Goal: Transaction & Acquisition: Subscribe to service/newsletter

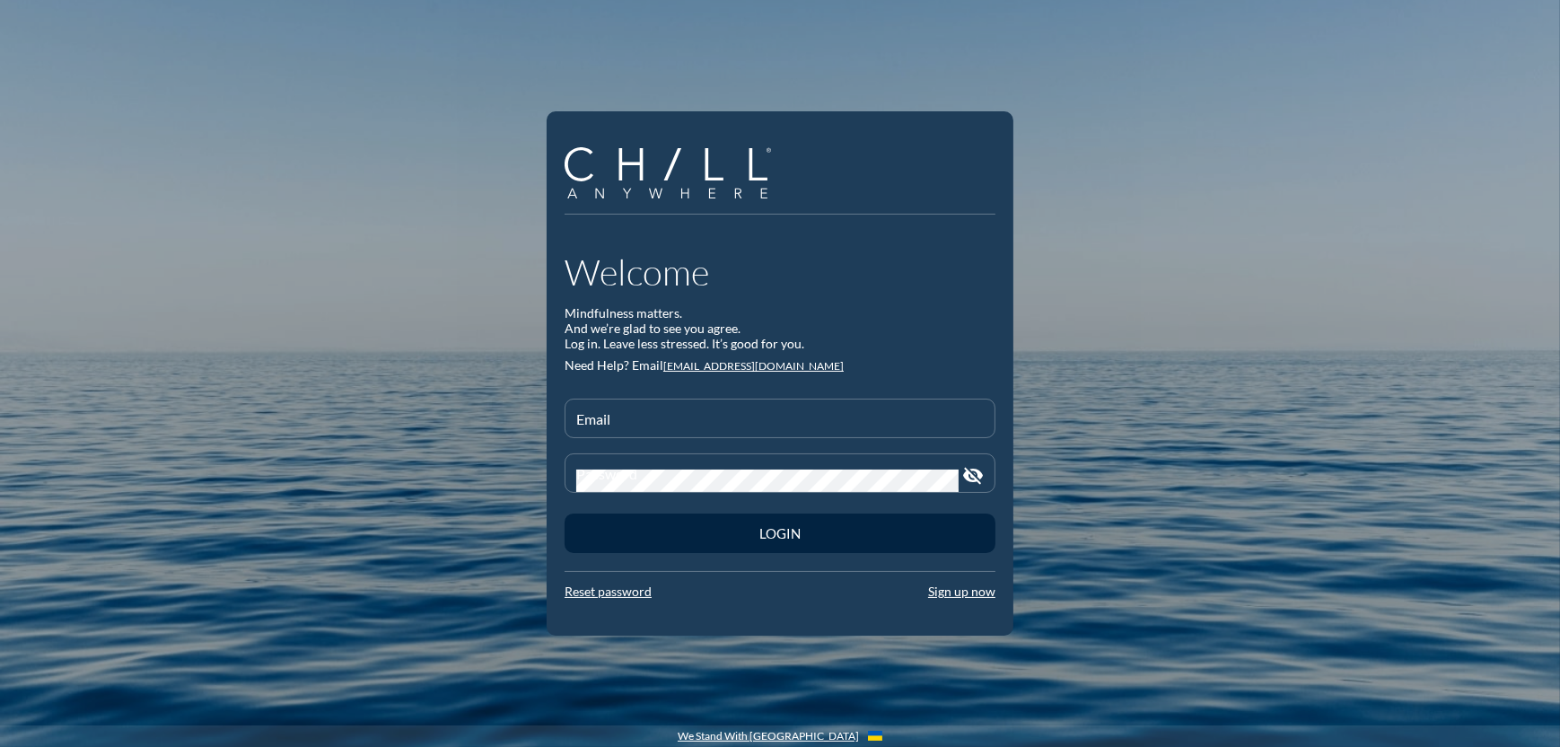
click at [643, 441] on div at bounding box center [779, 444] width 409 height 11
click at [628, 402] on div "Email" at bounding box center [780, 419] width 408 height 38
type input "[EMAIL_ADDRESS][DOMAIN_NAME]"
click at [975, 593] on link "Sign up now" at bounding box center [961, 591] width 67 height 15
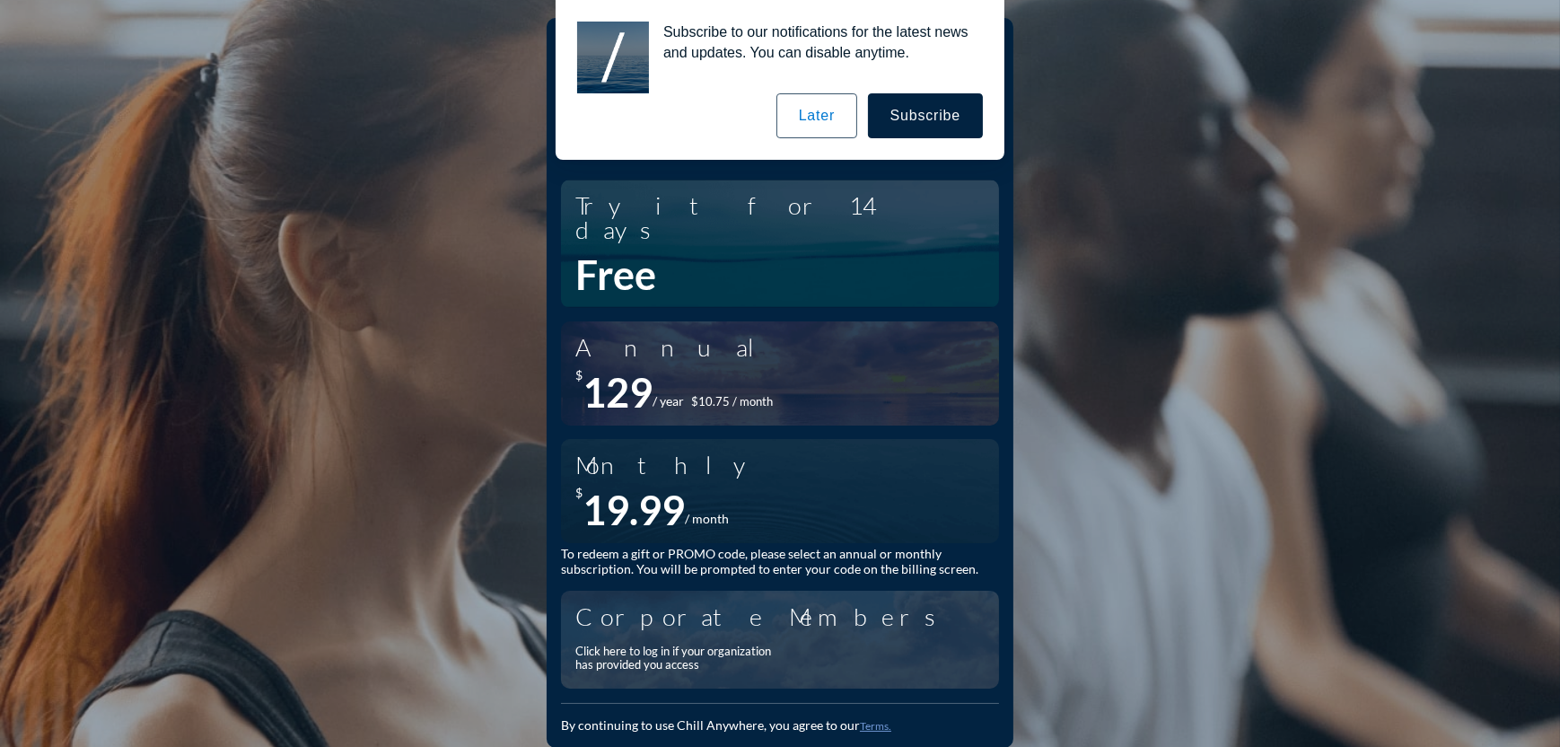
click at [731, 610] on div "Corporate Members Click here to log in if your organization has provided you ac…" at bounding box center [771, 640] width 393 height 80
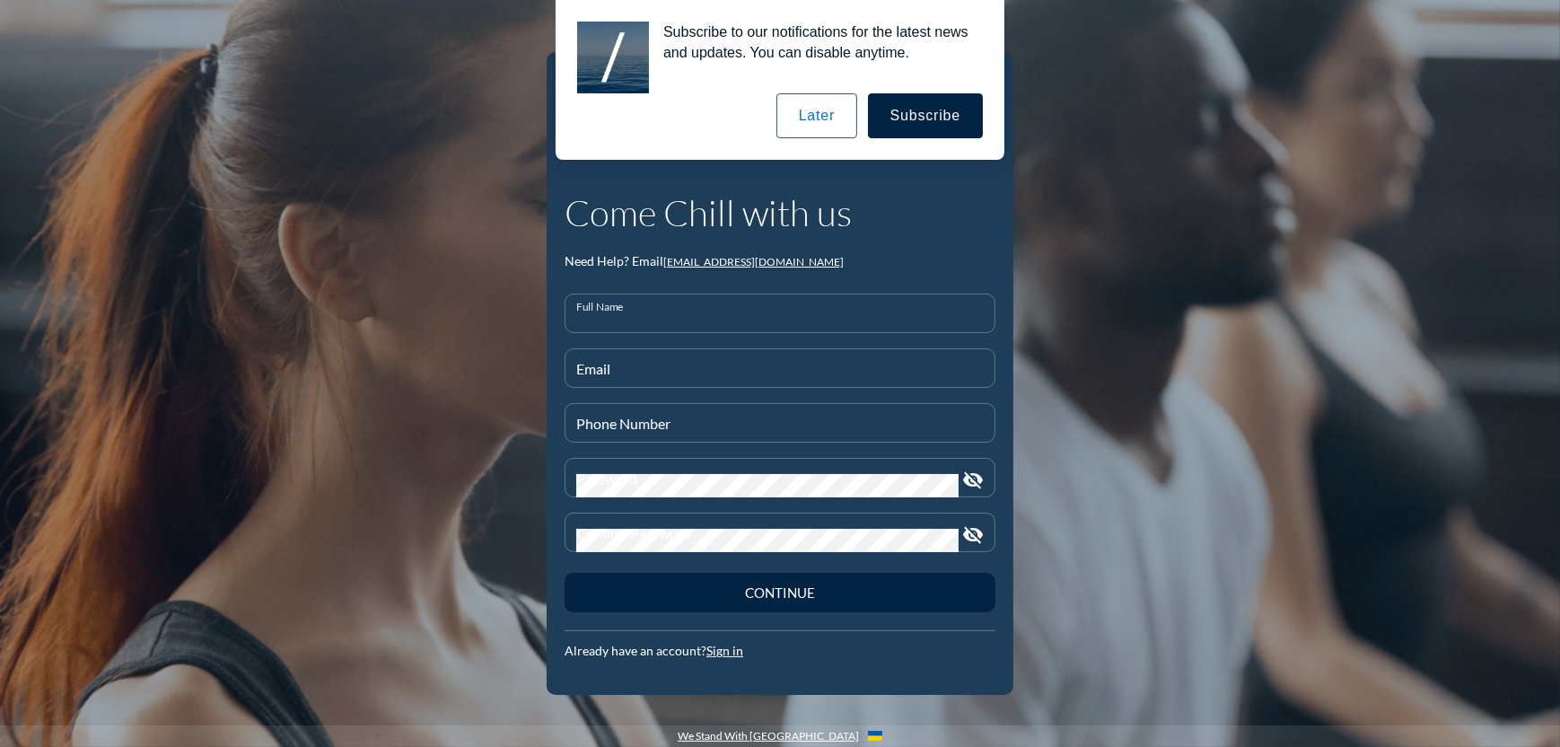
click at [666, 315] on input "Full Name" at bounding box center [780, 321] width 408 height 22
type input "[PERSON_NAME]"
type input "[PHONE_NUMBER]"
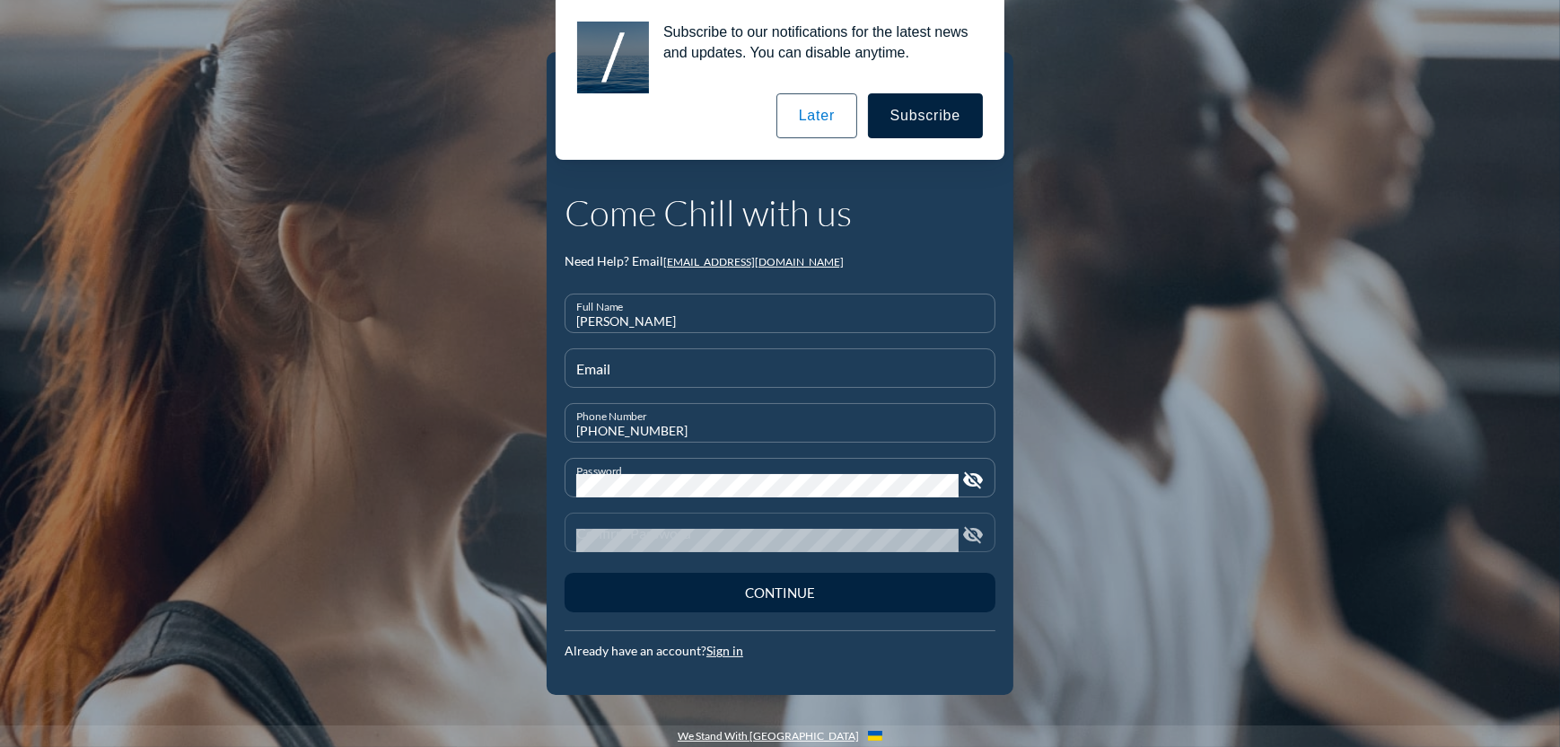
click at [598, 522] on div "Confirm Password" at bounding box center [767, 533] width 382 height 38
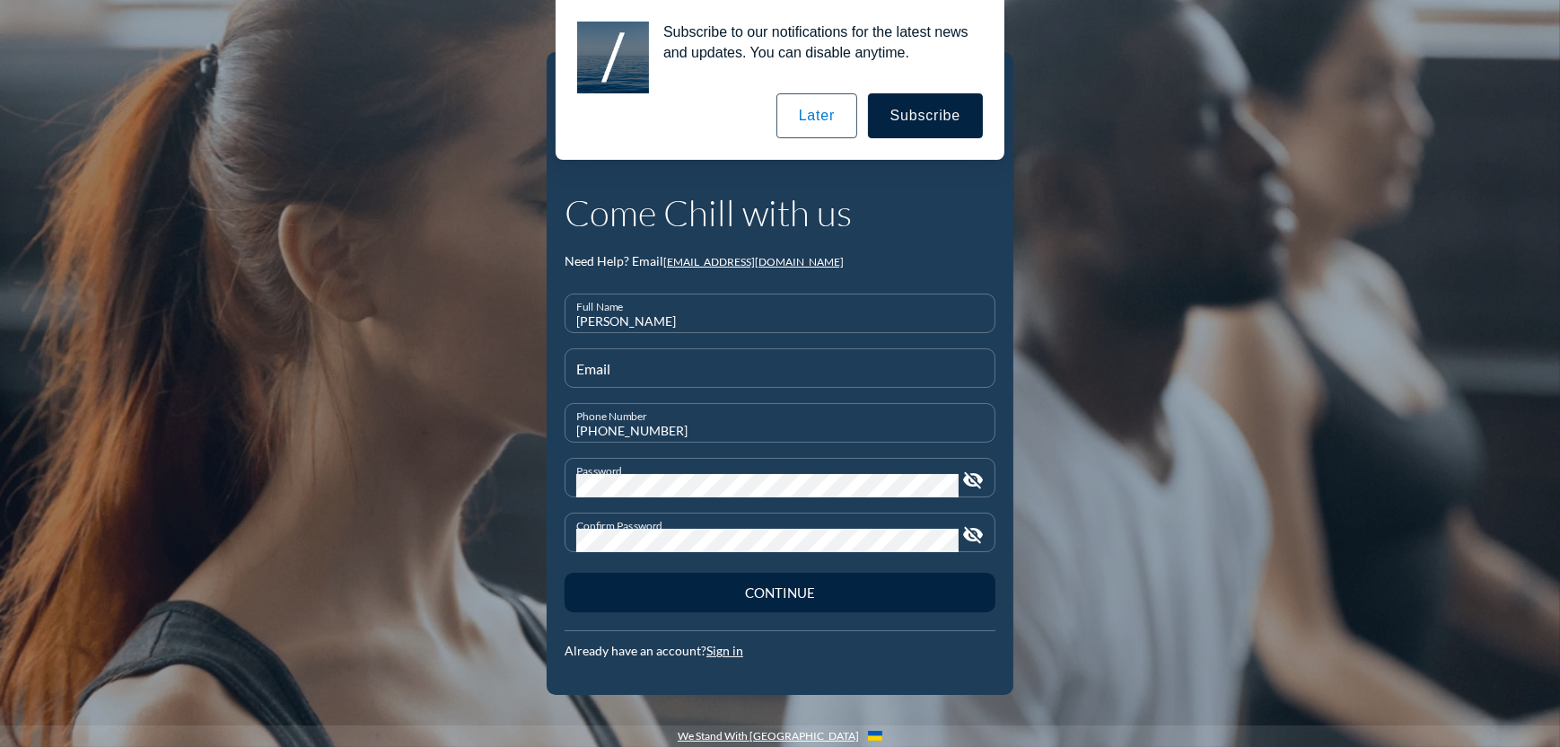
click at [565, 573] on button "Continue" at bounding box center [780, 593] width 431 height 40
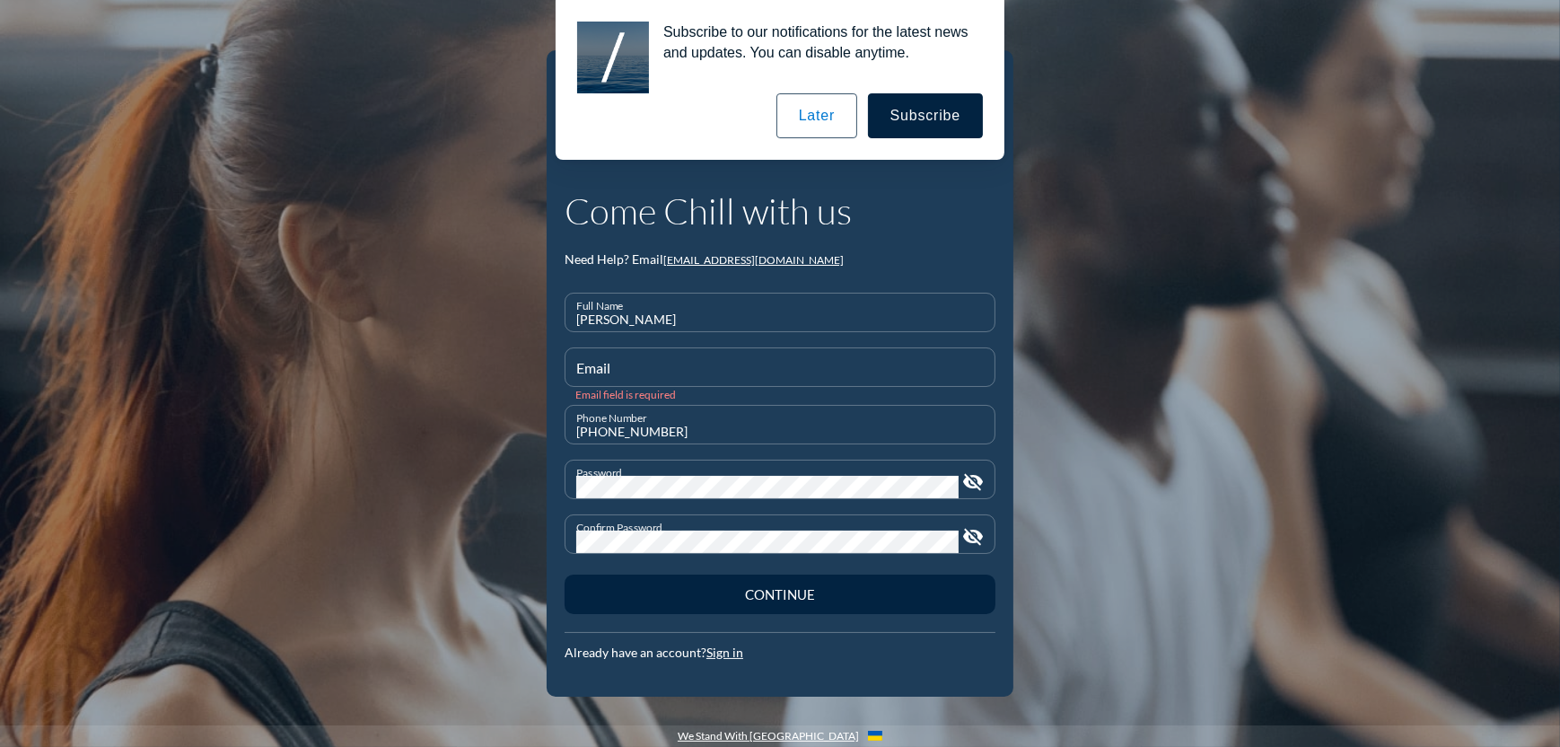
drag, startPoint x: 698, startPoint y: 356, endPoint x: 551, endPoint y: 364, distance: 146.6
click at [551, 364] on div "Come Chill with us Need Help? Email [EMAIL_ADDRESS][DOMAIN_NAME] Full Name [PER…" at bounding box center [780, 373] width 467 height 646
click at [598, 363] on div "Email" at bounding box center [780, 367] width 408 height 38
type input "[EMAIL_ADDRESS][DOMAIN_NAME]"
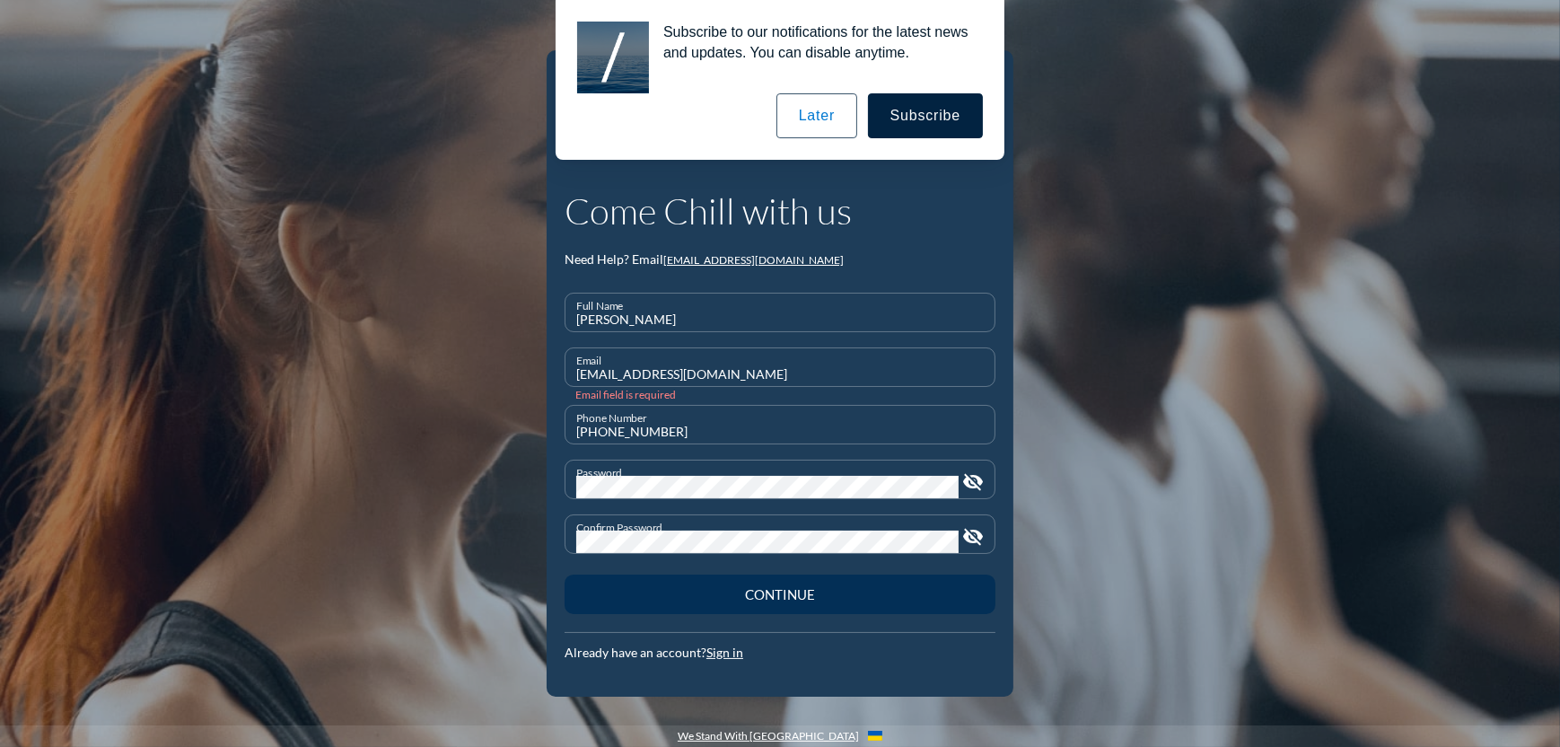
click at [773, 595] on div "Continue" at bounding box center [780, 594] width 368 height 16
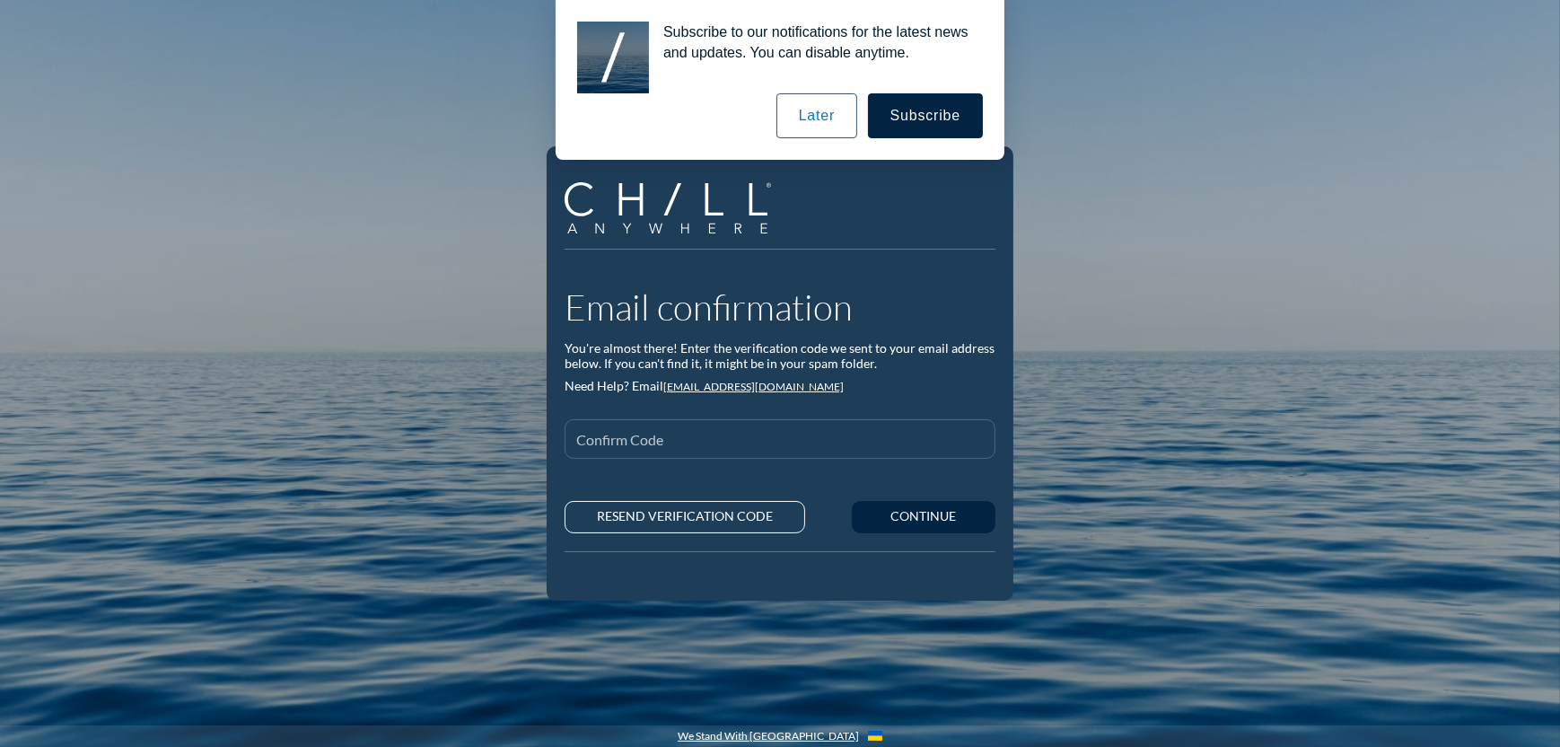
click at [689, 435] on input "Confirm Code" at bounding box center [780, 446] width 408 height 22
type input "8202"
click at [852, 501] on button "Continue" at bounding box center [924, 517] width 144 height 32
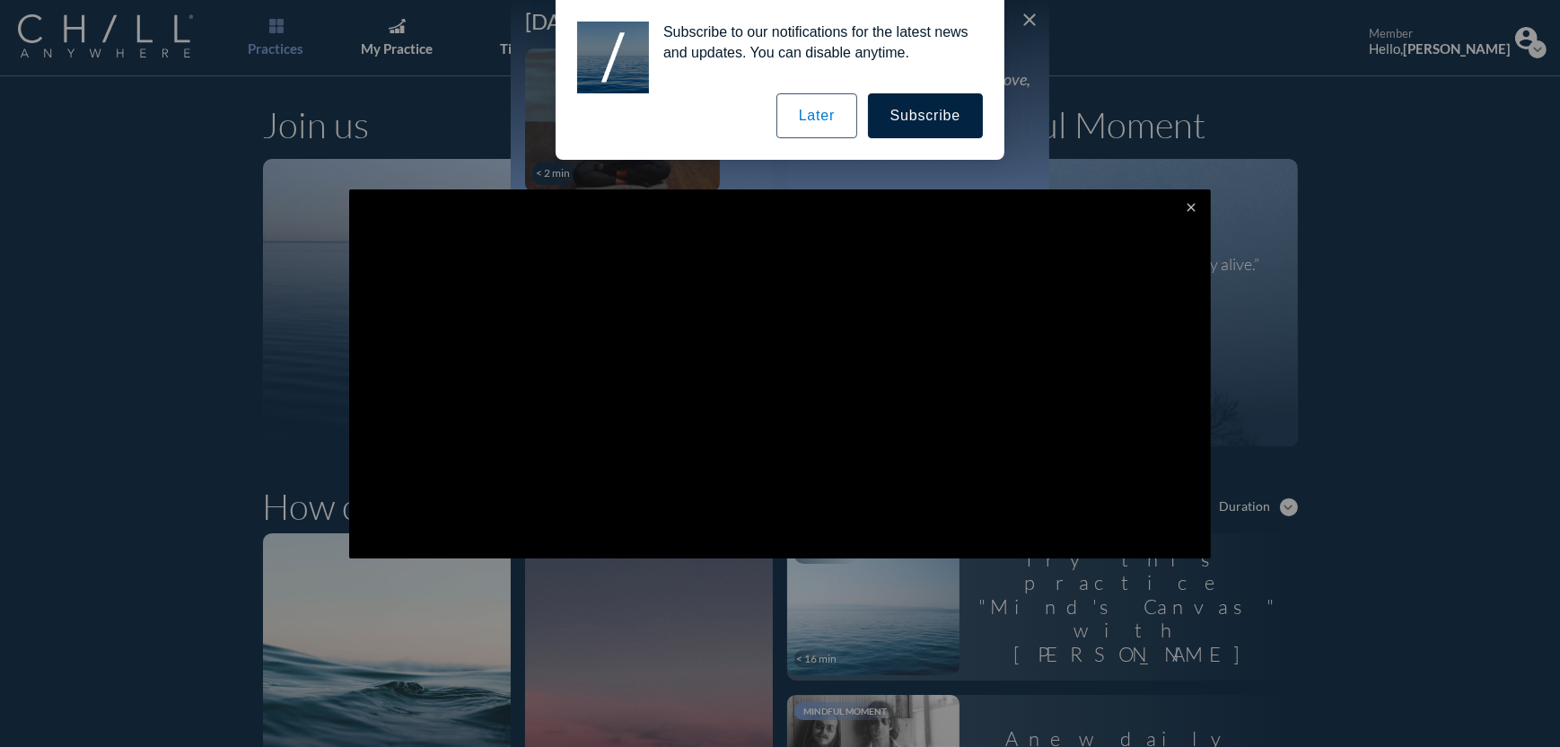
click at [839, 99] on button "Later" at bounding box center [817, 115] width 81 height 45
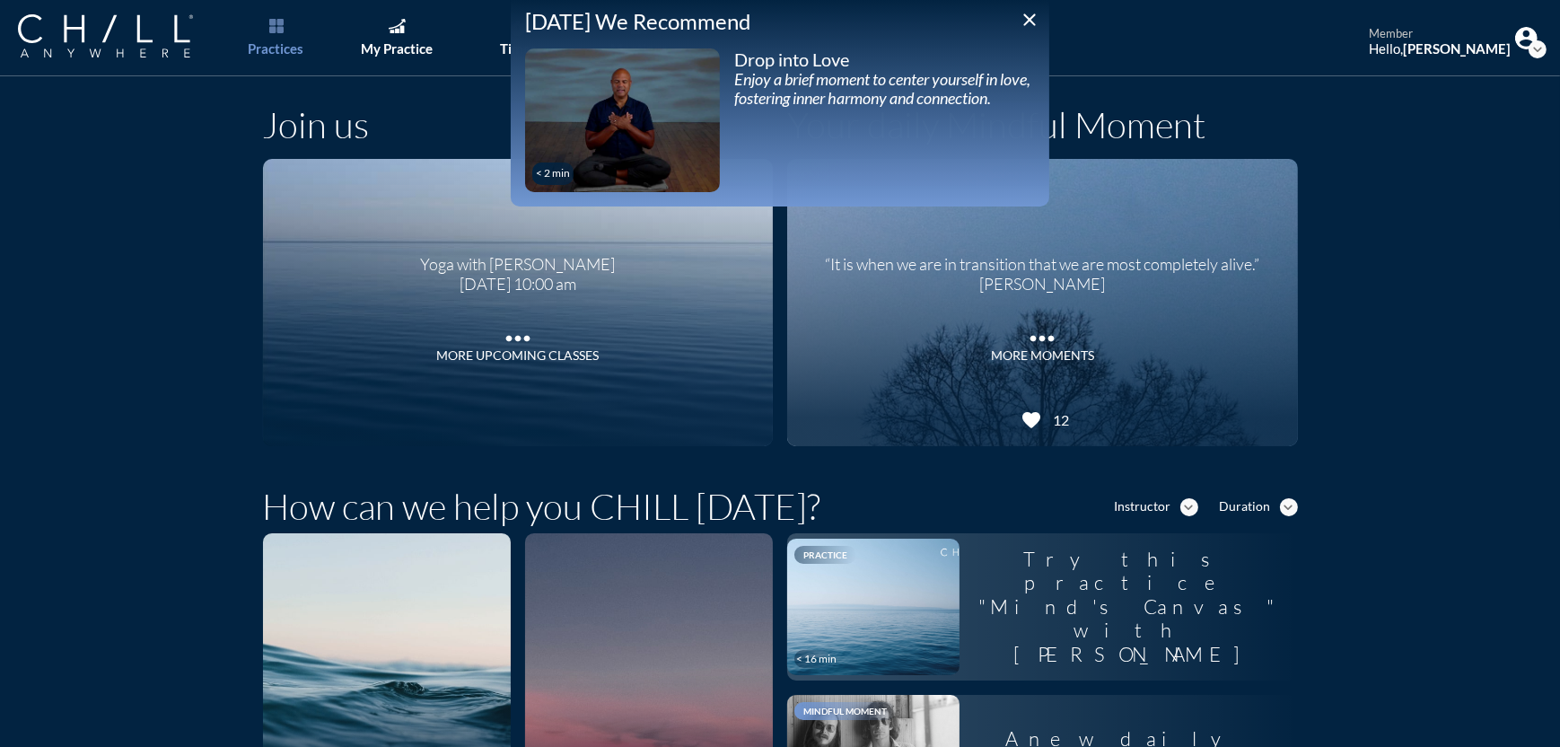
click at [1026, 18] on icon "close" at bounding box center [1030, 20] width 22 height 22
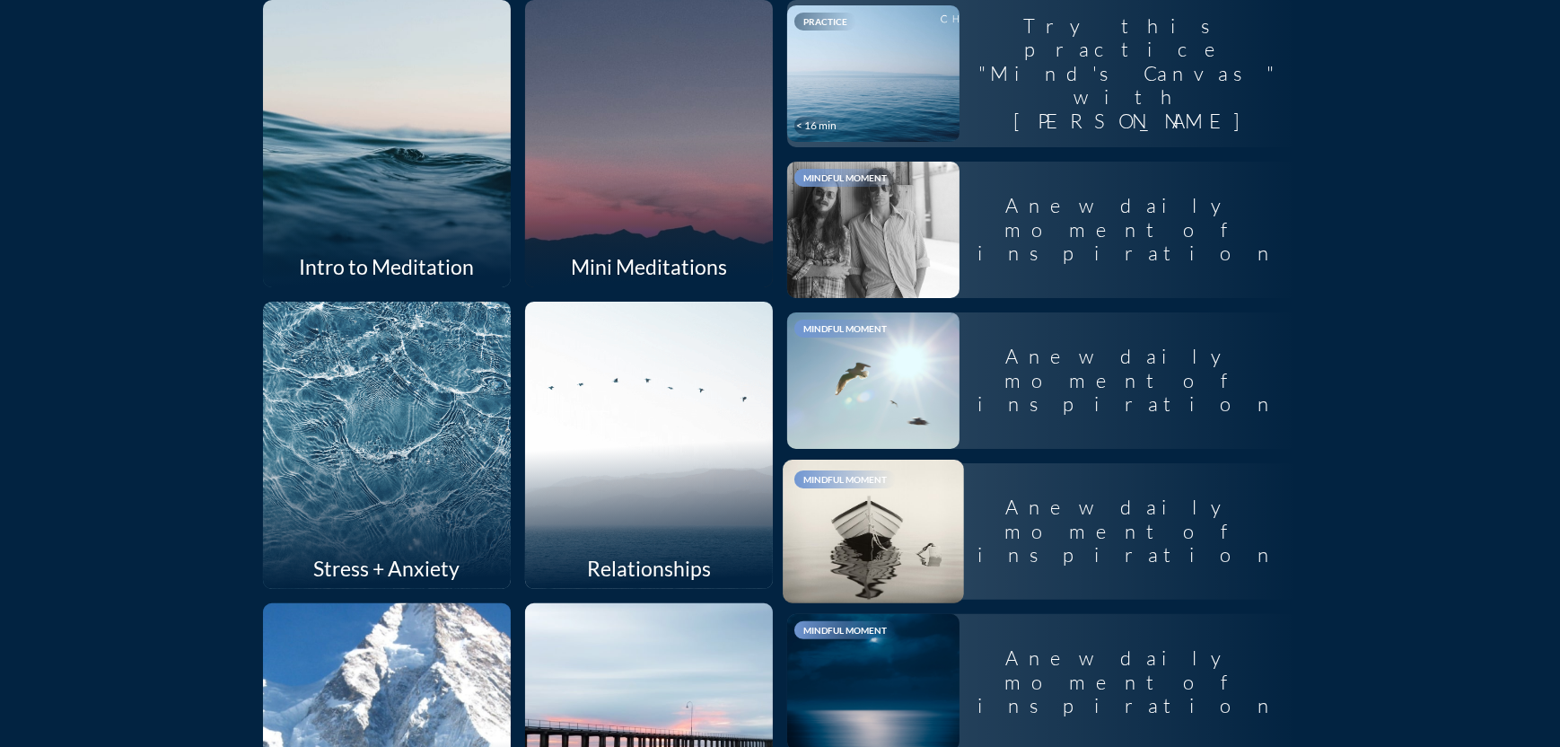
scroll to position [449, 0]
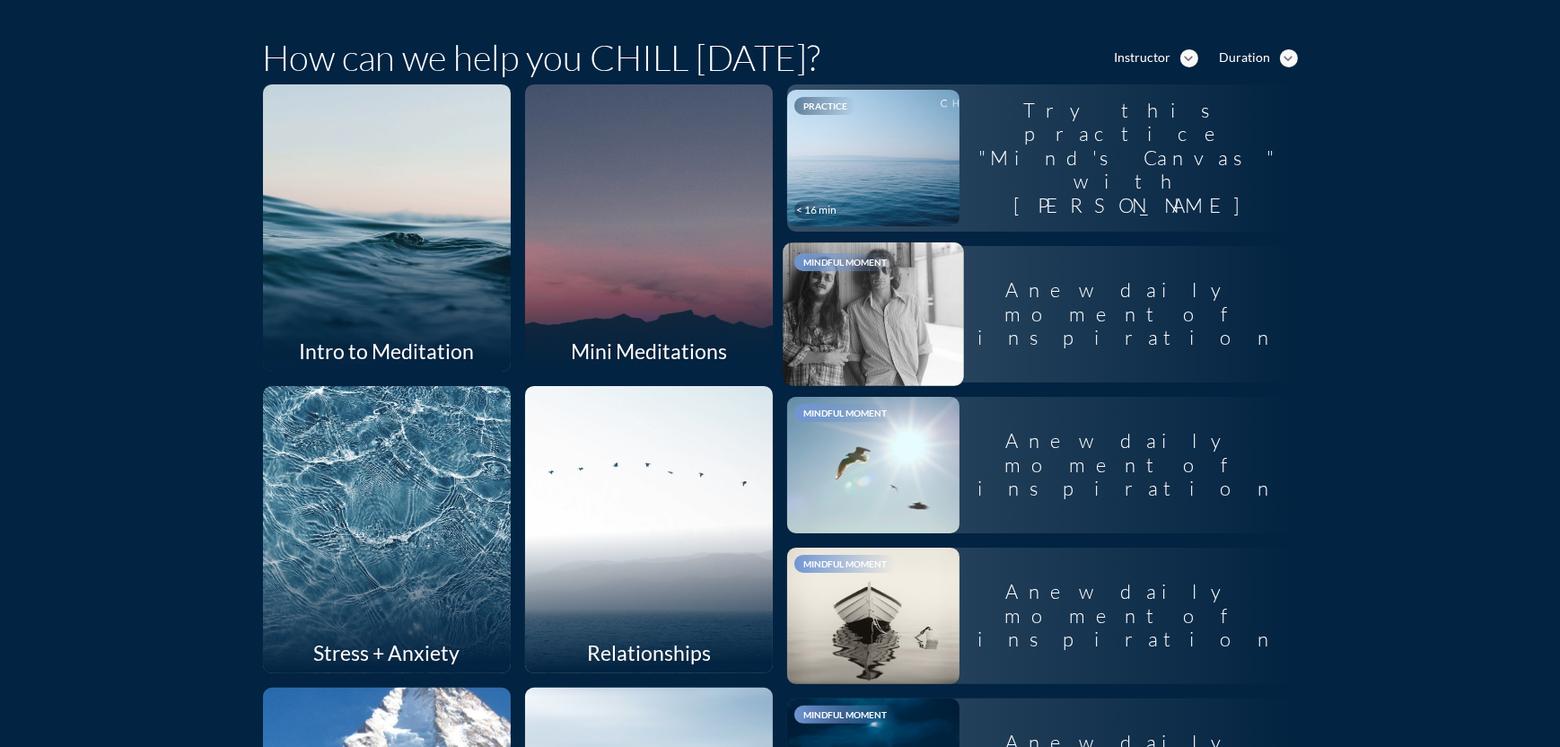
click at [842, 293] on div at bounding box center [873, 314] width 181 height 144
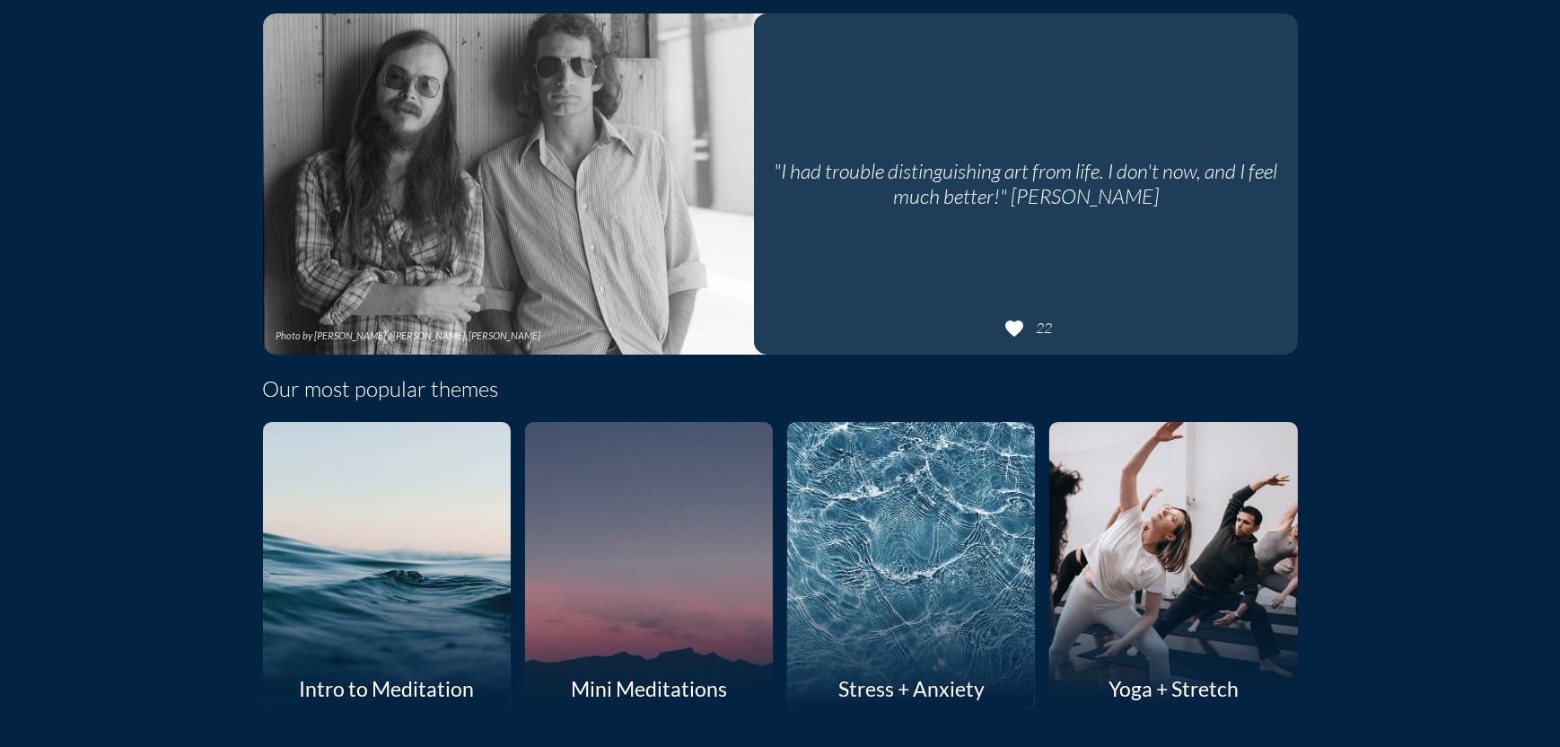
scroll to position [449, 0]
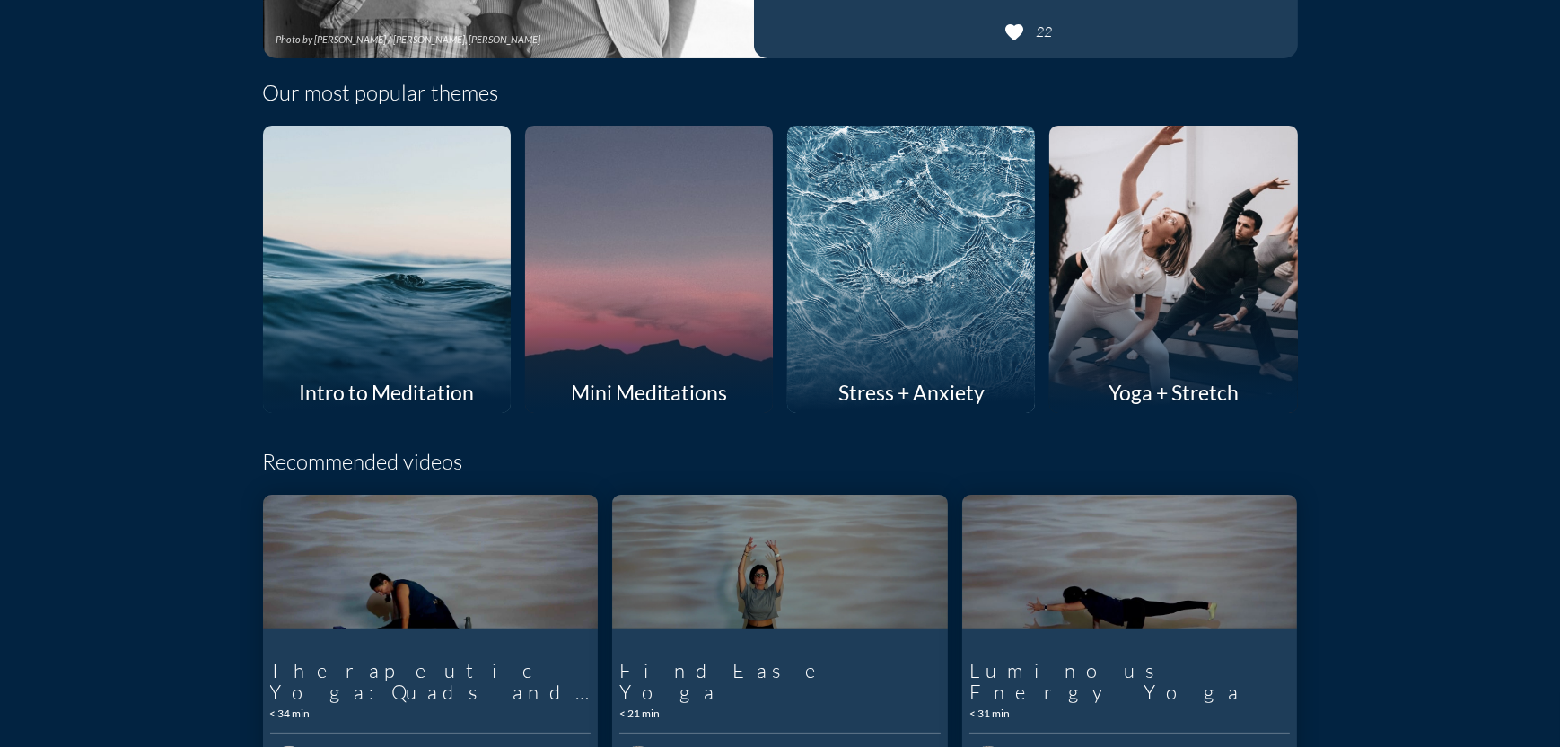
click at [621, 346] on div at bounding box center [648, 269] width 263 height 304
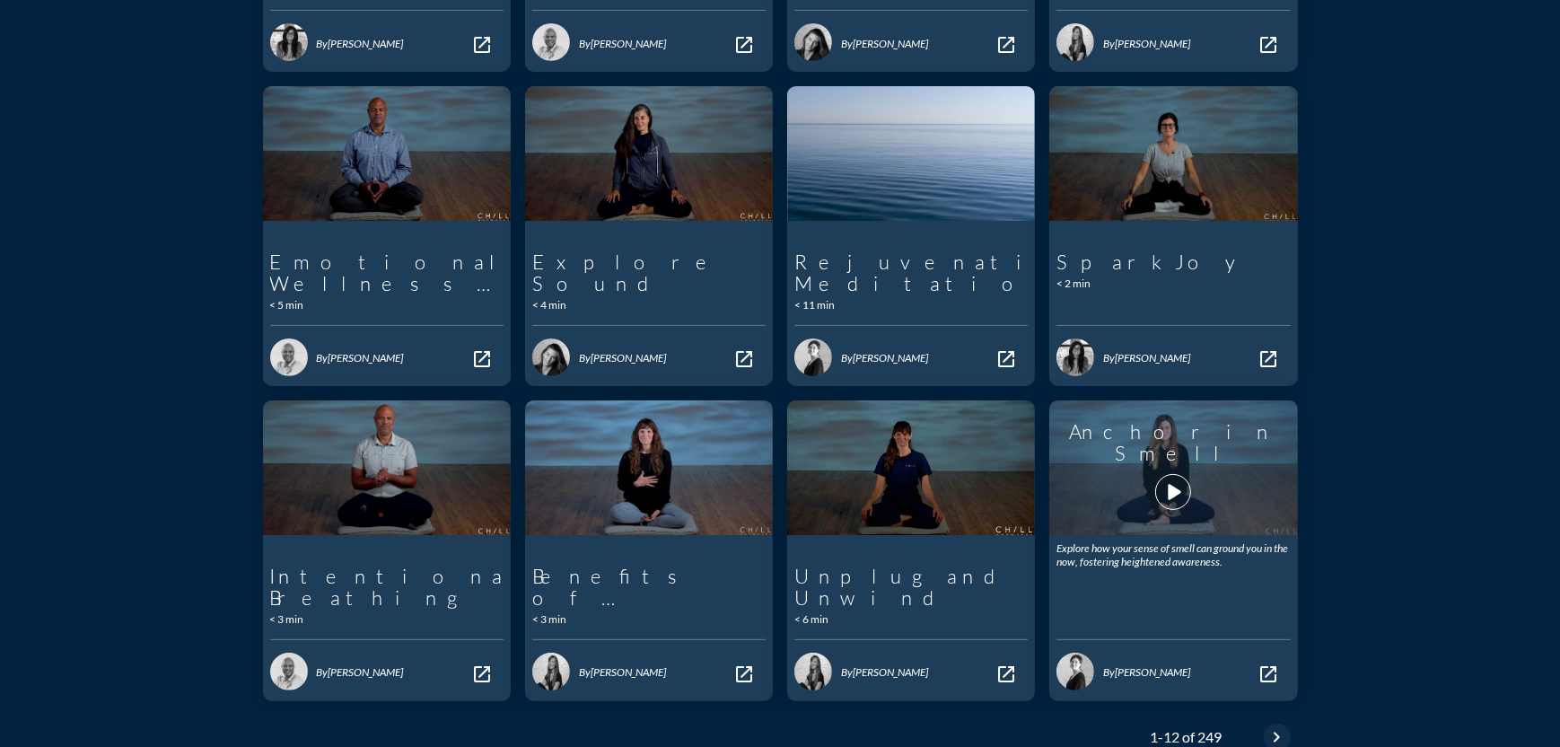
scroll to position [610, 0]
